Goal: Transaction & Acquisition: Download file/media

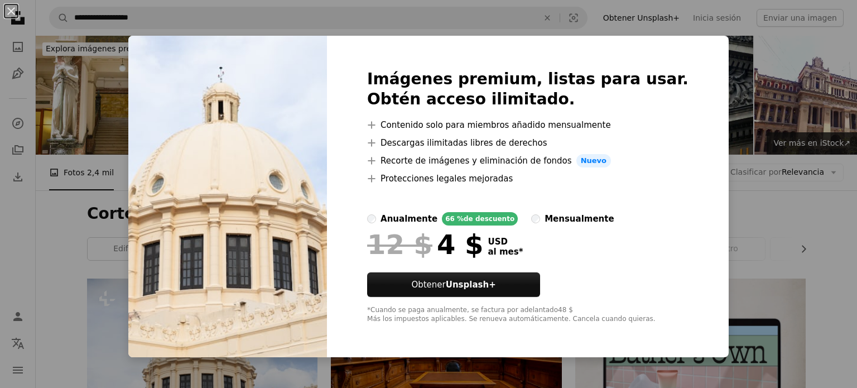
click at [741, 70] on div "An X shape Imágenes premium, listas para usar. Obtén acceso ilimitado. A plus s…" at bounding box center [428, 194] width 857 height 388
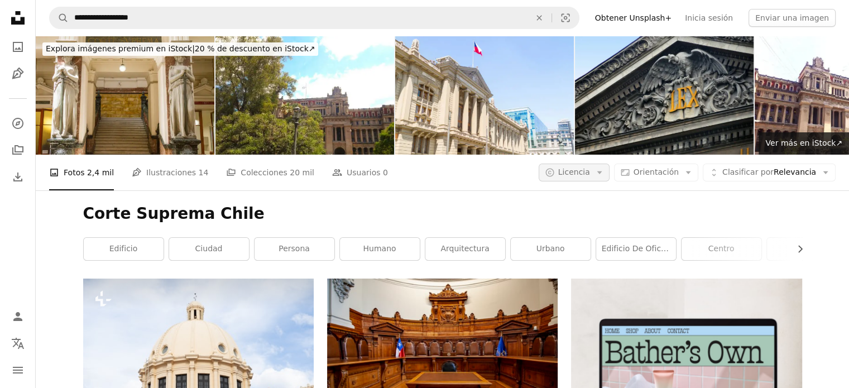
click at [604, 167] on icon "Arrow down" at bounding box center [599, 172] width 10 height 10
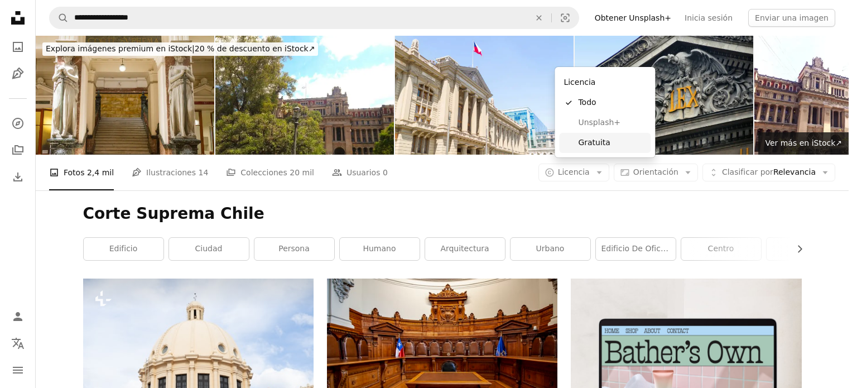
click at [598, 140] on span "Gratuita" at bounding box center [612, 142] width 68 height 11
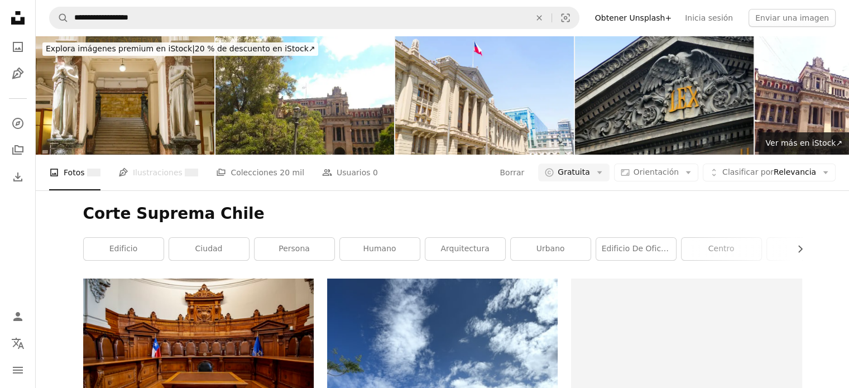
click at [495, 204] on h1 "Corte Suprema Chile" at bounding box center [442, 214] width 719 height 20
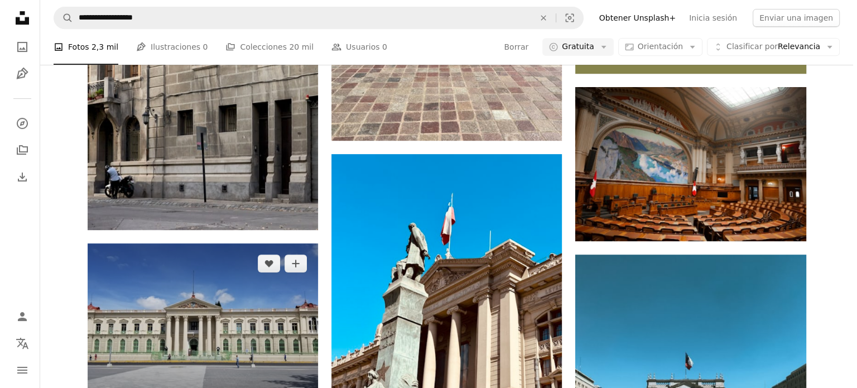
scroll to position [502, 0]
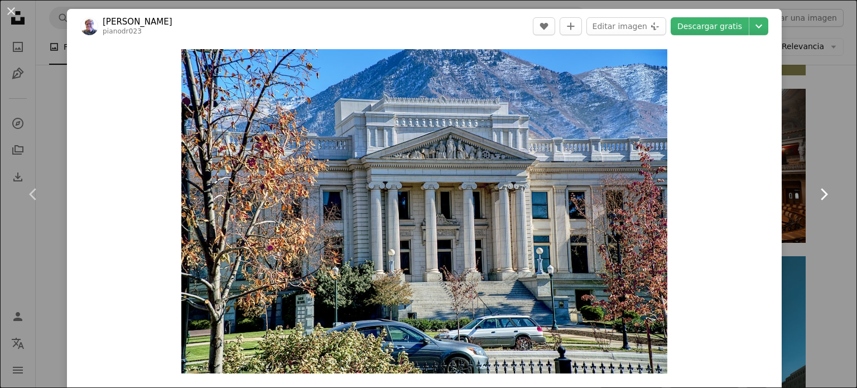
click at [797, 179] on link "Chevron right" at bounding box center [823, 194] width 67 height 107
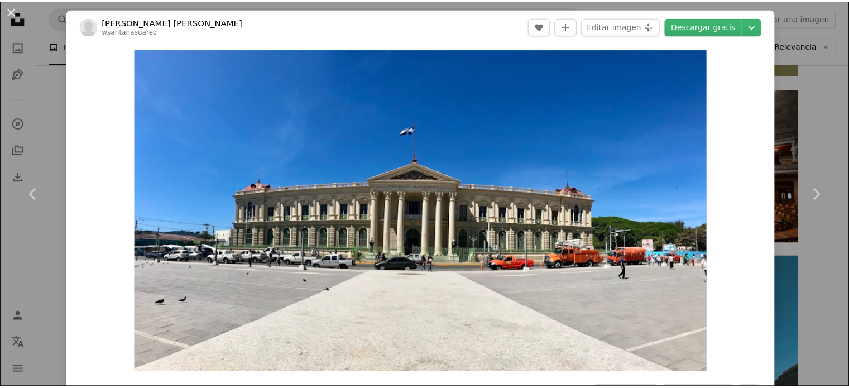
scroll to position [167, 0]
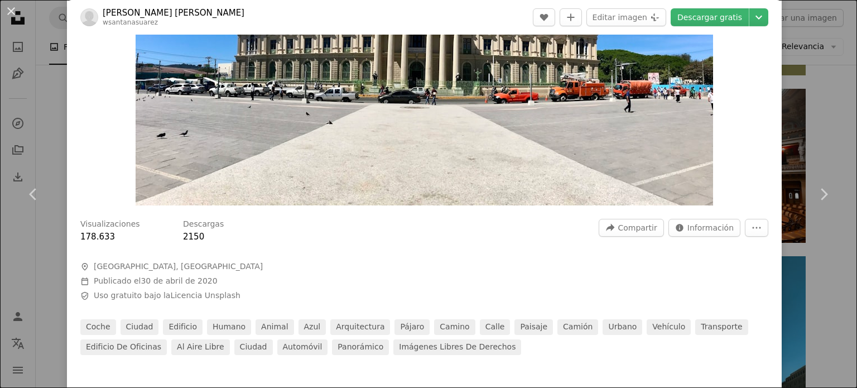
click at [834, 140] on div "An X shape Chevron left Chevron right [PERSON_NAME] [PERSON_NAME] wsantanasuare…" at bounding box center [428, 194] width 857 height 388
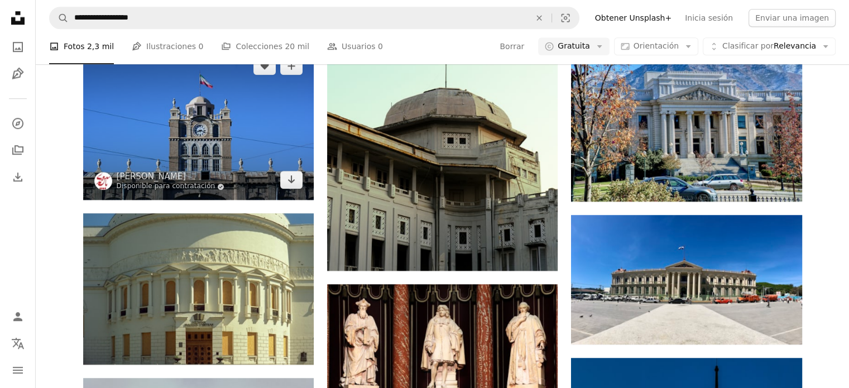
scroll to position [1005, 0]
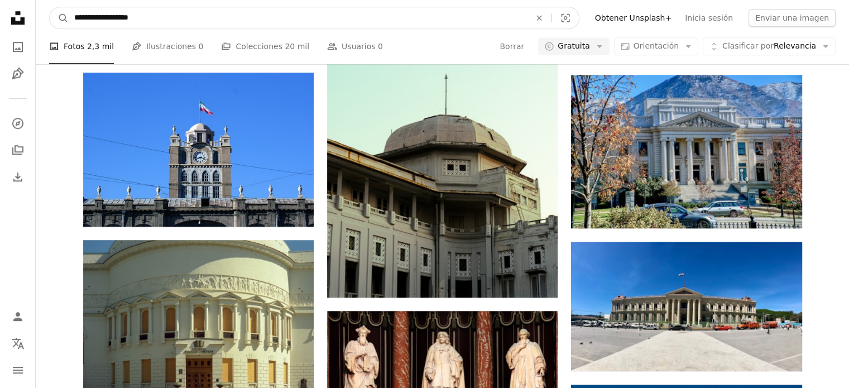
click at [145, 17] on input "**********" at bounding box center [298, 17] width 458 height 21
type input "**********"
click at [50, 7] on button "A magnifying glass" at bounding box center [59, 17] width 19 height 21
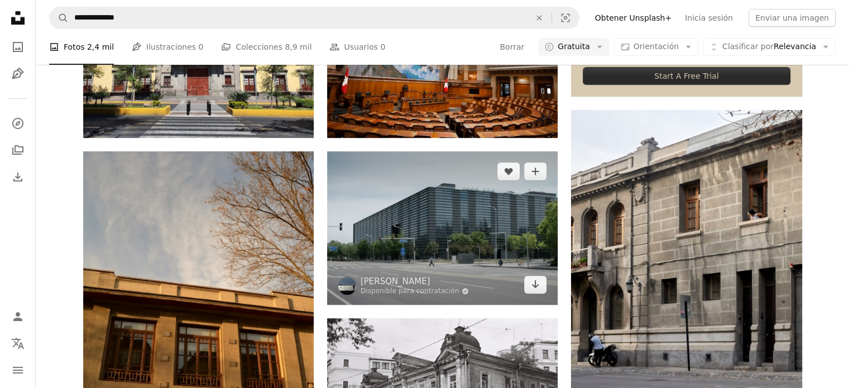
scroll to position [502, 0]
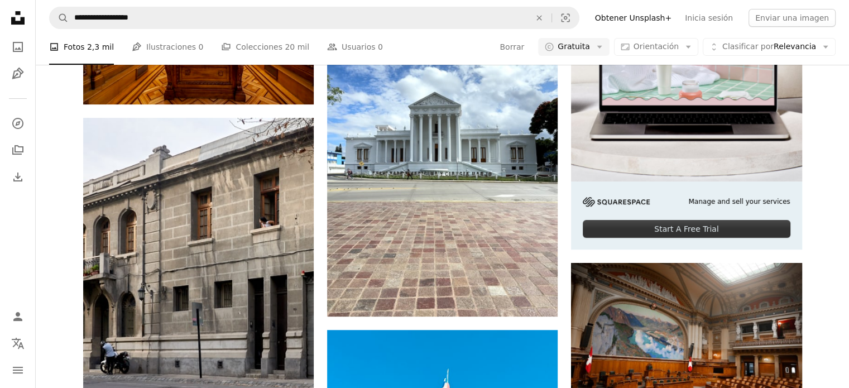
scroll to position [335, 0]
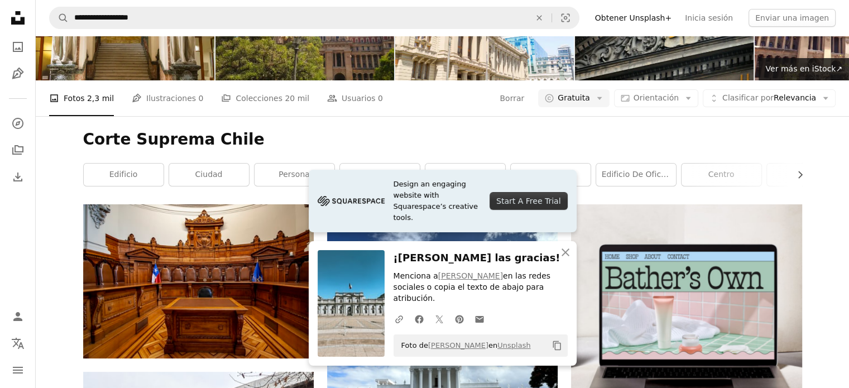
scroll to position [56, 0]
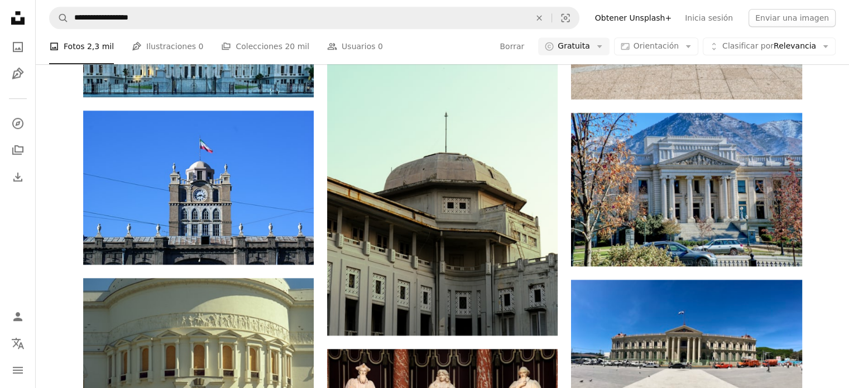
scroll to position [893, 0]
